Goal: Transaction & Acquisition: Purchase product/service

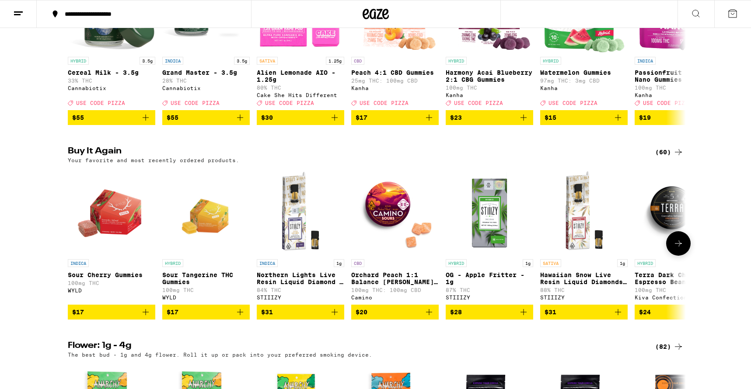
scroll to position [182, 0]
click at [676, 249] on icon at bounding box center [678, 243] width 10 height 10
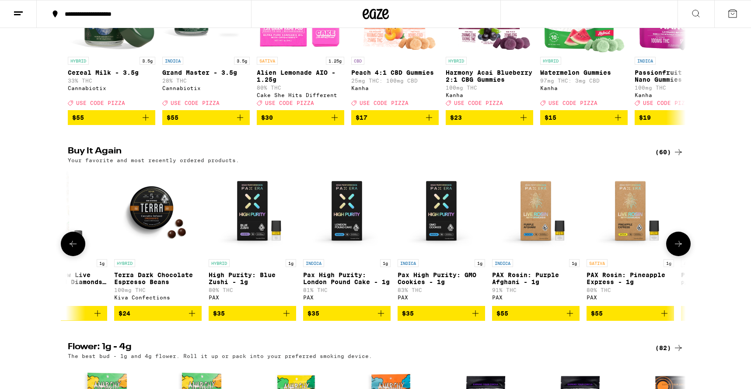
click at [676, 249] on icon at bounding box center [678, 244] width 10 height 10
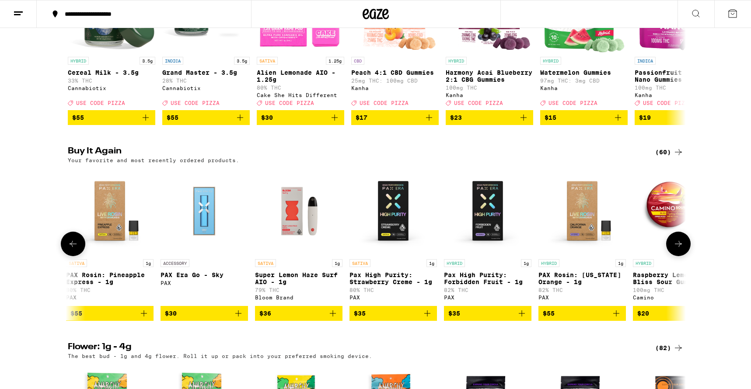
click at [676, 249] on icon at bounding box center [678, 244] width 10 height 10
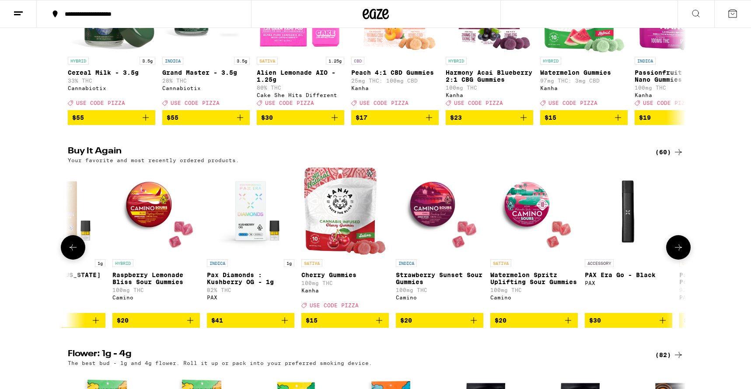
click at [676, 253] on button at bounding box center [678, 247] width 24 height 24
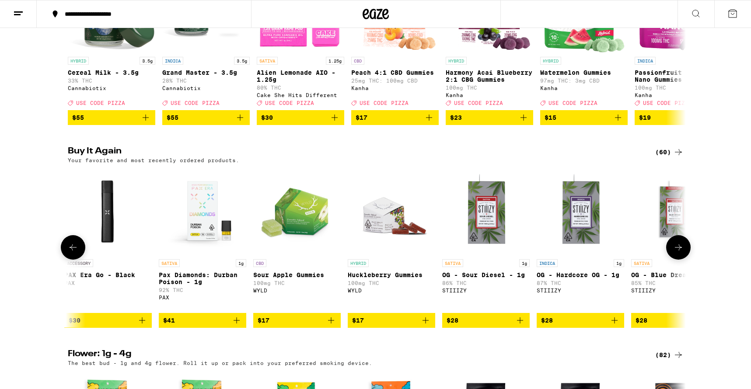
click at [676, 253] on button at bounding box center [678, 247] width 24 height 24
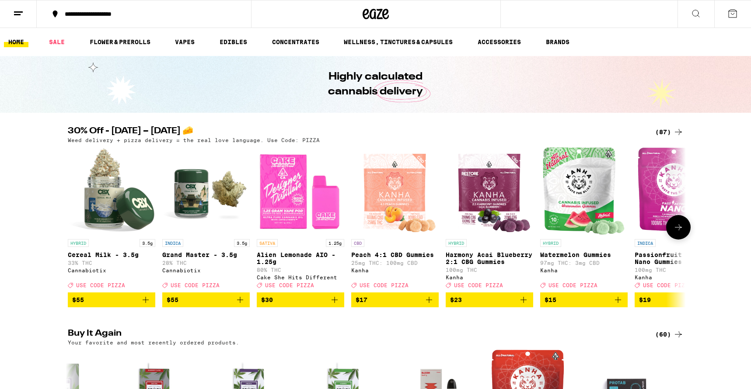
scroll to position [0, 0]
click at [682, 226] on icon at bounding box center [678, 227] width 10 height 10
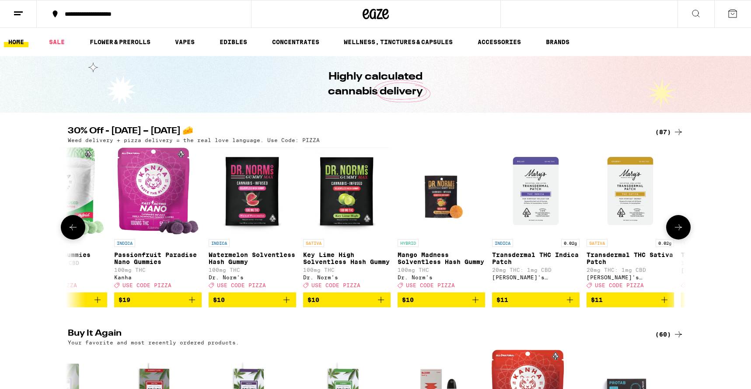
click at [682, 226] on icon at bounding box center [678, 227] width 10 height 10
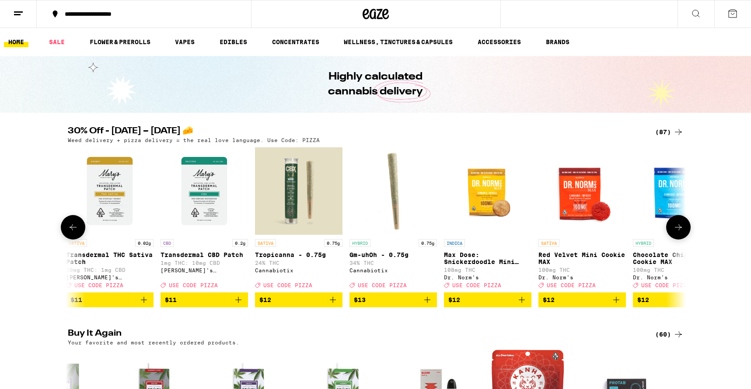
click at [682, 226] on icon at bounding box center [678, 227] width 10 height 10
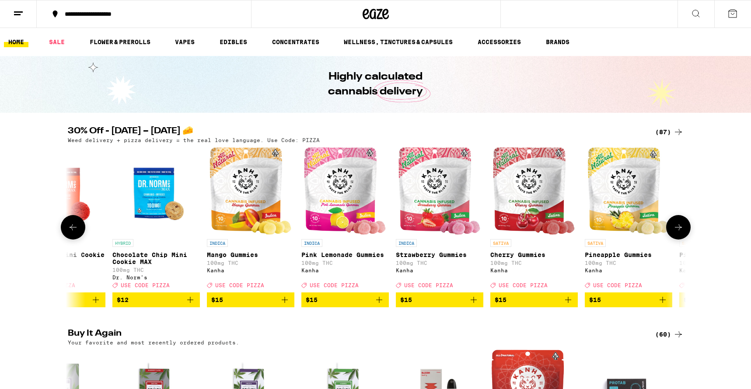
click at [682, 226] on icon at bounding box center [678, 227] width 10 height 10
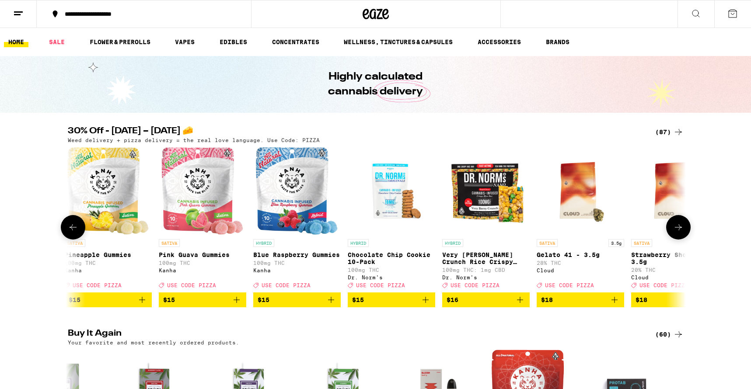
click at [682, 226] on icon at bounding box center [678, 227] width 10 height 10
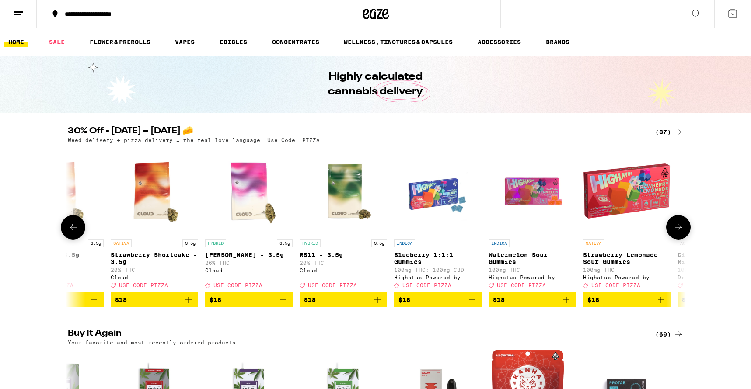
click at [682, 226] on icon at bounding box center [678, 227] width 10 height 10
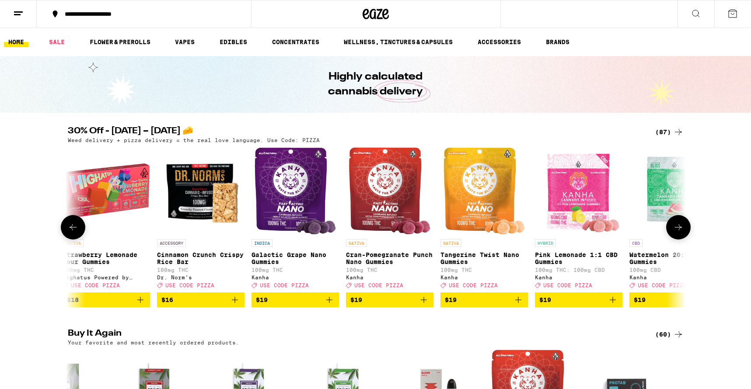
click at [682, 226] on icon at bounding box center [678, 227] width 10 height 10
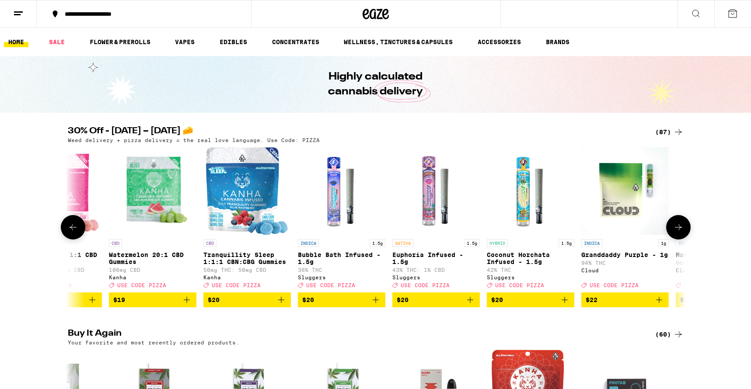
click at [682, 226] on icon at bounding box center [678, 227] width 10 height 10
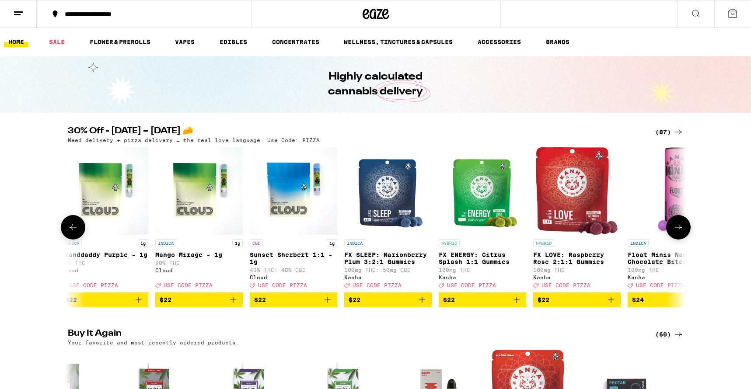
click at [682, 226] on icon at bounding box center [678, 227] width 10 height 10
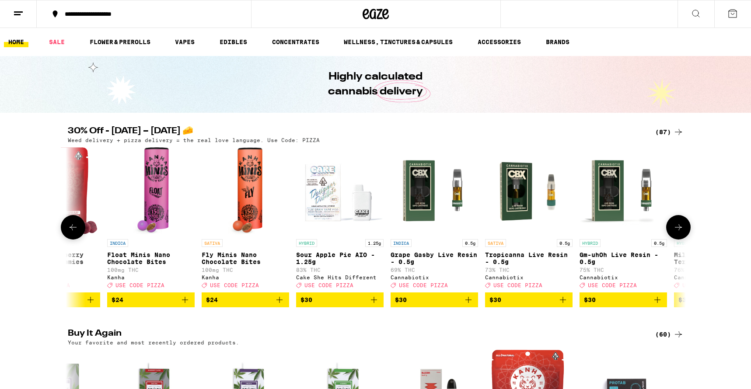
click at [682, 226] on icon at bounding box center [678, 227] width 10 height 10
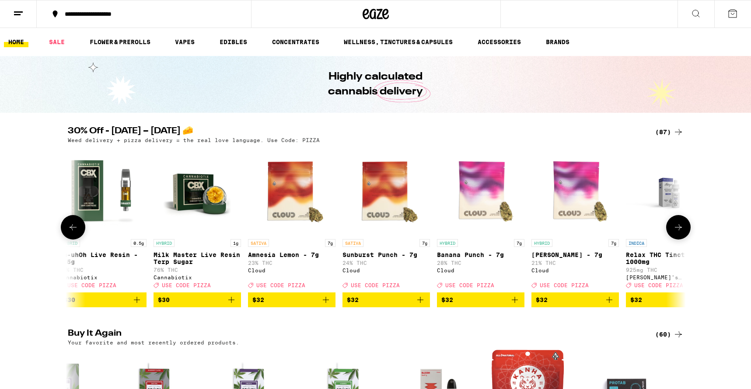
click at [682, 226] on icon at bounding box center [678, 227] width 10 height 10
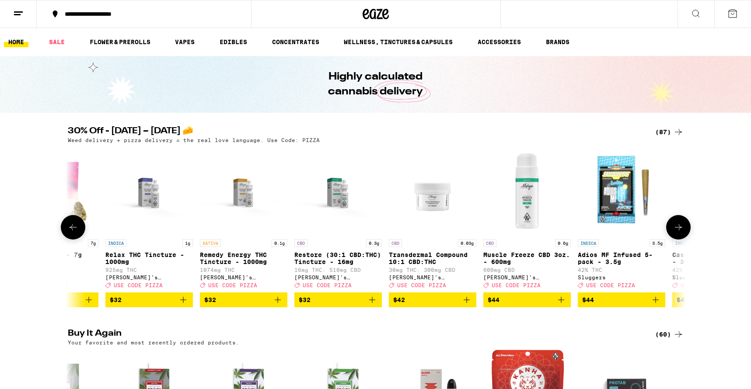
click at [682, 226] on icon at bounding box center [678, 227] width 10 height 10
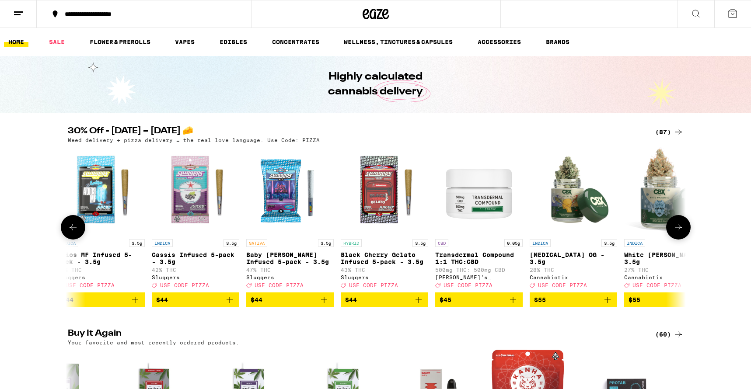
click at [682, 226] on icon at bounding box center [678, 227] width 10 height 10
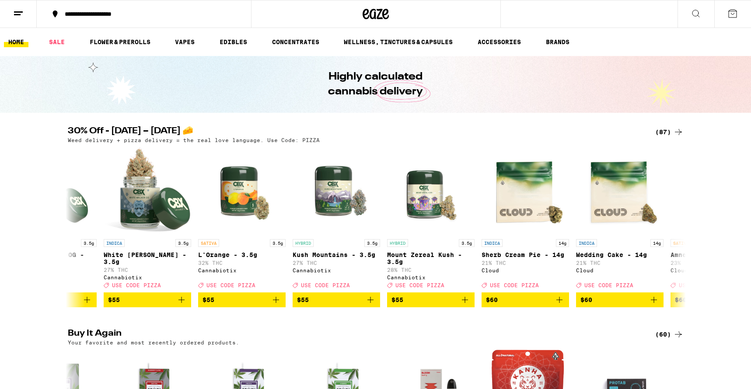
scroll to position [0, 0]
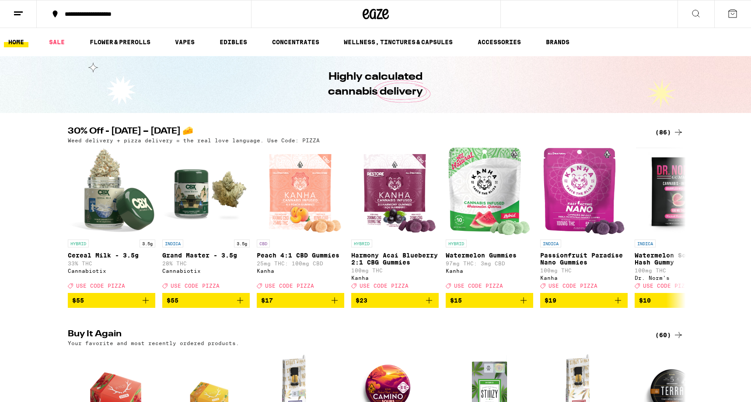
click at [681, 136] on icon at bounding box center [678, 132] width 10 height 10
click at [677, 127] on icon at bounding box center [678, 132] width 10 height 10
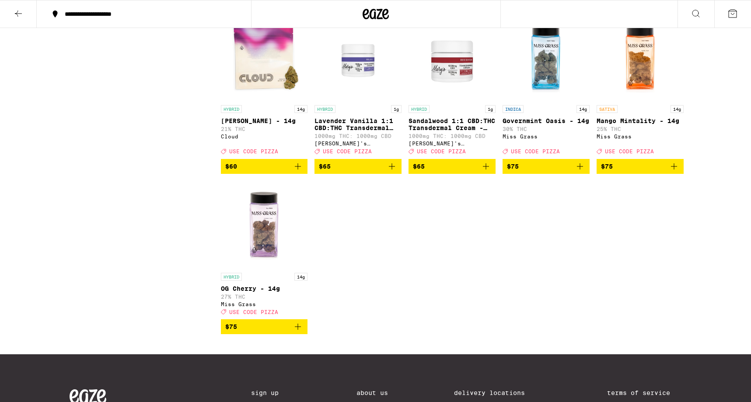
scroll to position [2468, 0]
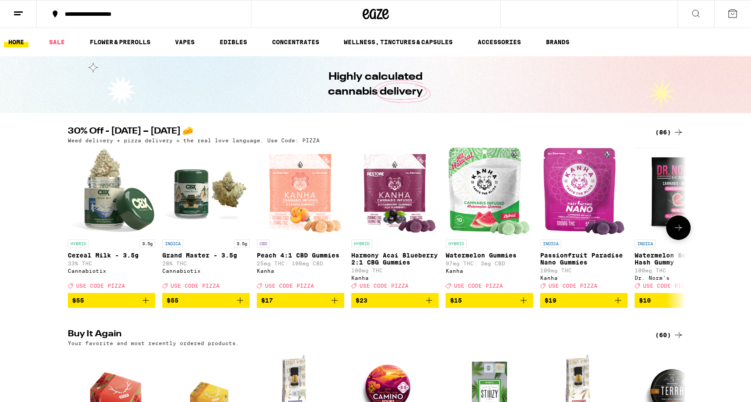
scroll to position [128, 0]
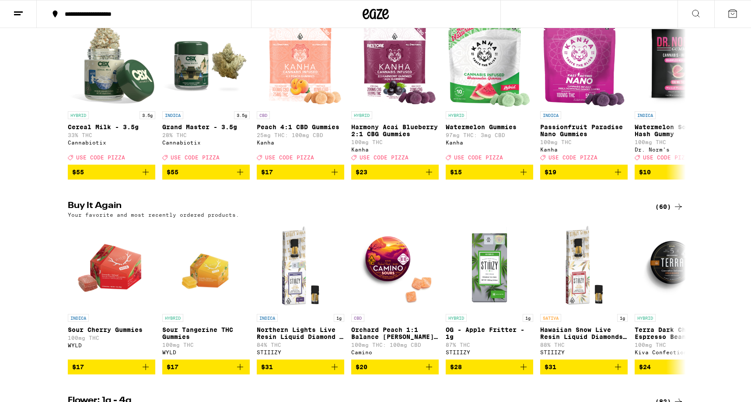
click at [682, 212] on icon at bounding box center [678, 206] width 10 height 10
click at [677, 212] on icon at bounding box center [678, 206] width 10 height 10
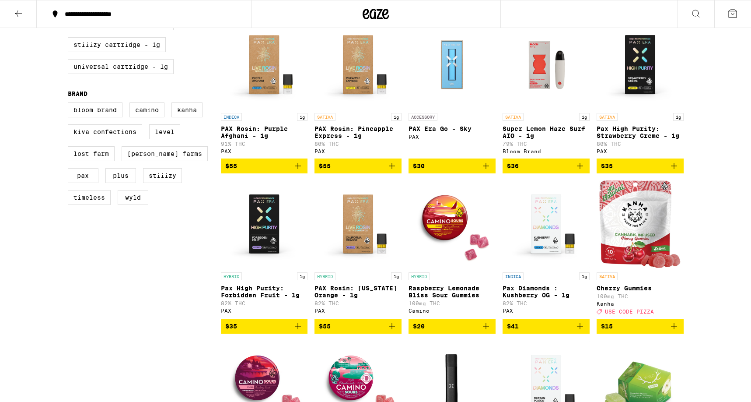
scroll to position [405, 0]
